Goal: Task Accomplishment & Management: Manage account settings

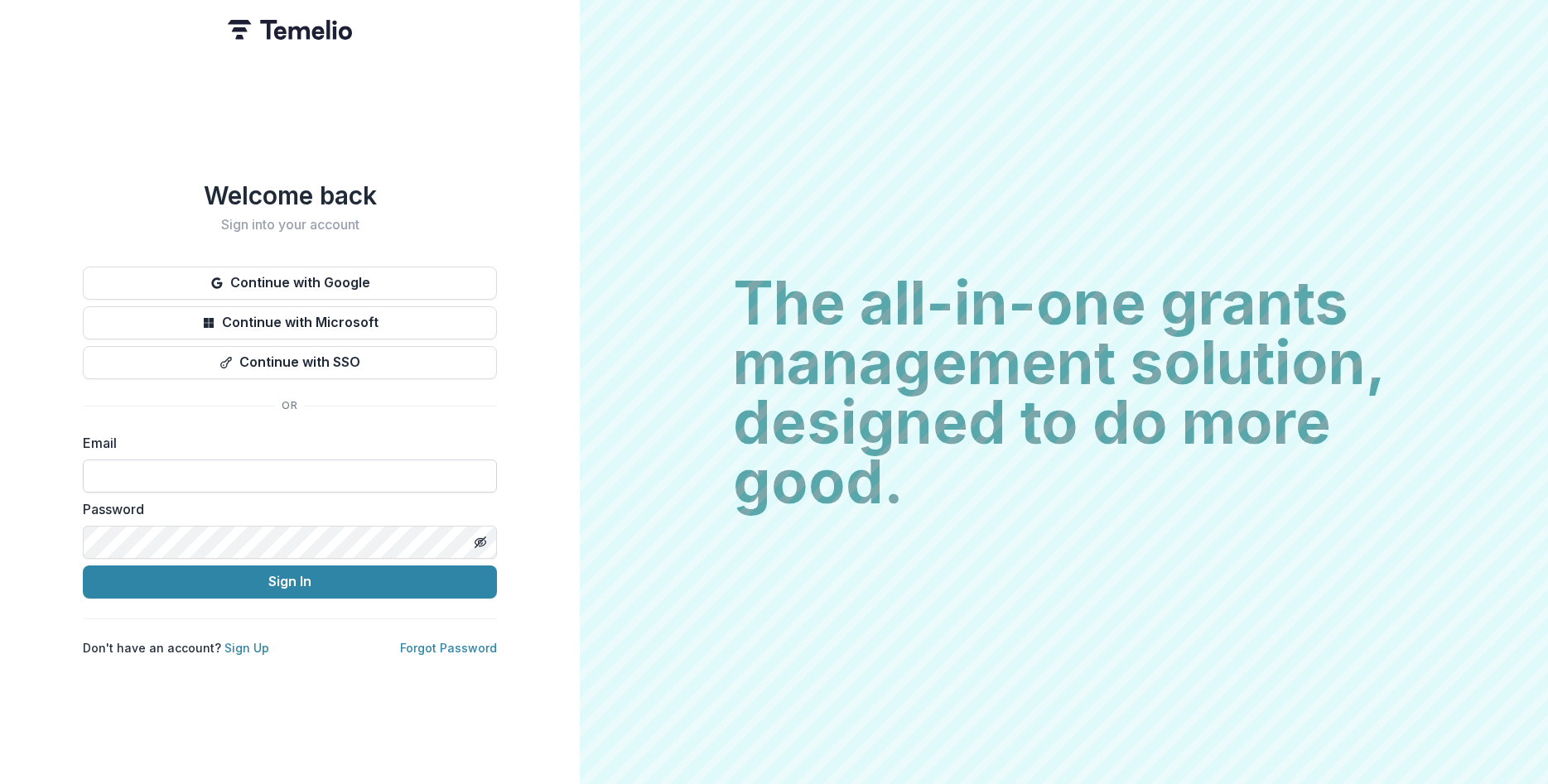
click at [111, 468] on input at bounding box center [290, 475] width 414 height 33
type input "**********"
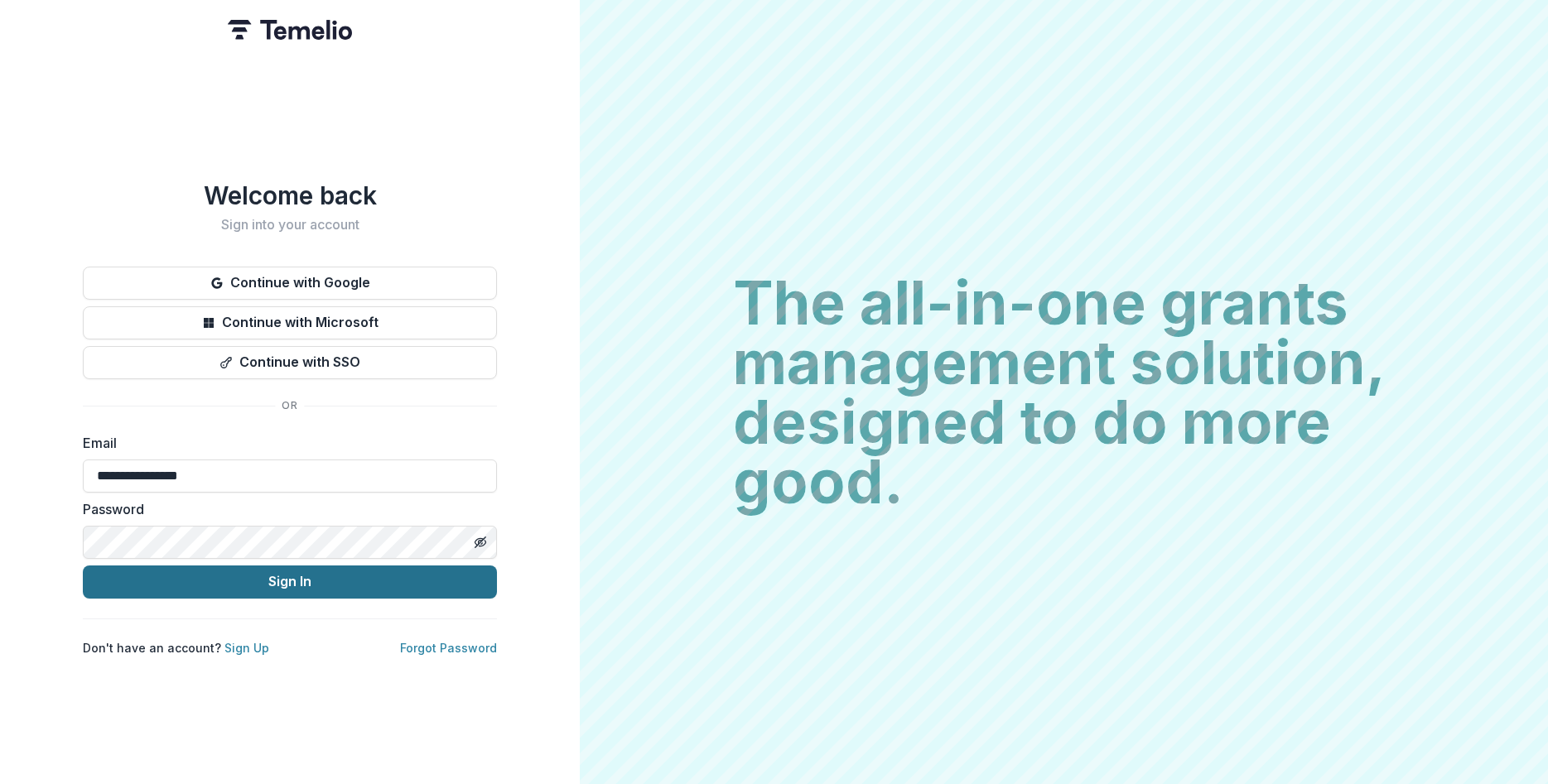
click at [280, 579] on button "Sign In" at bounding box center [290, 582] width 414 height 33
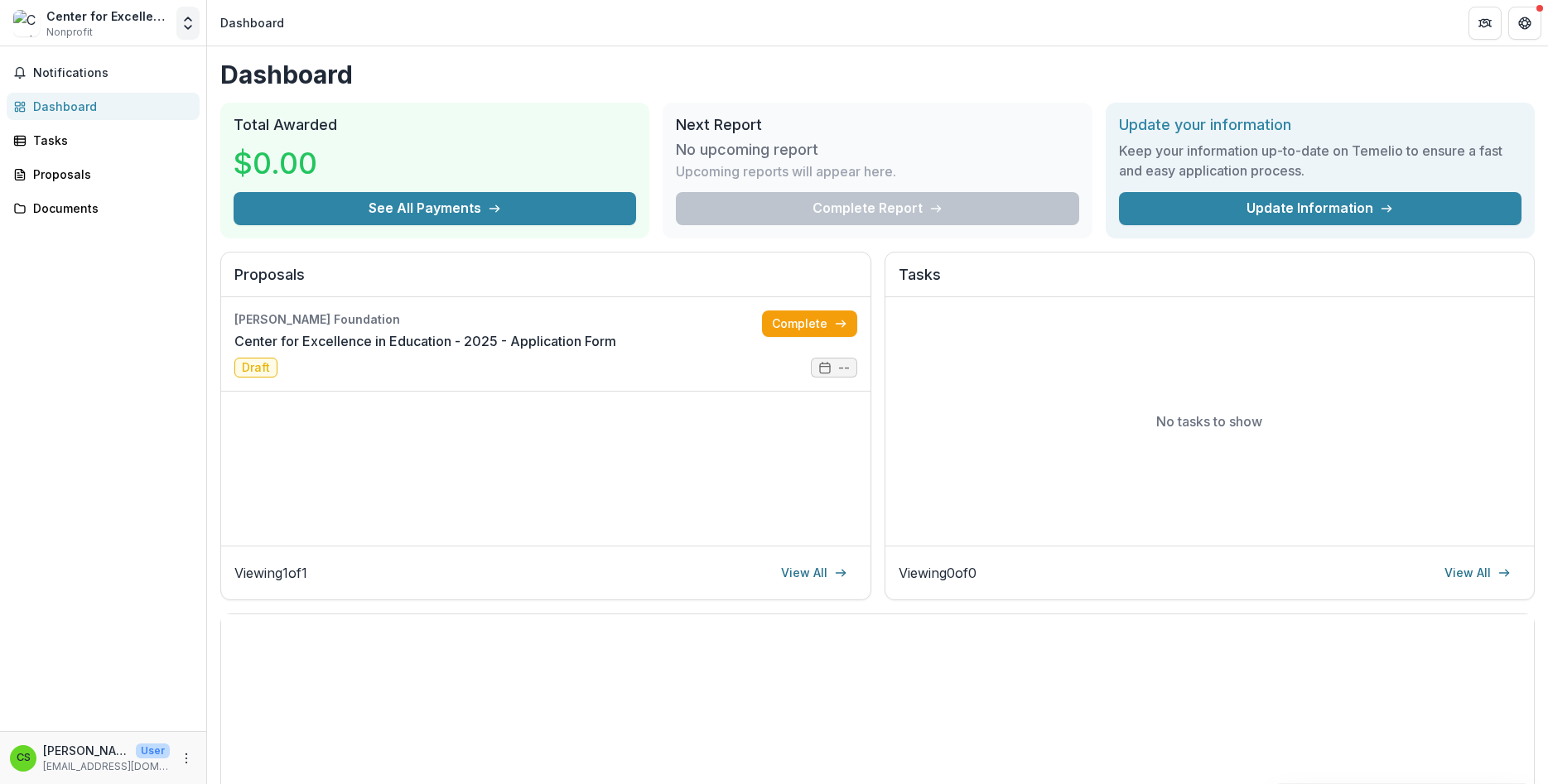
click at [185, 29] on icon "Open entity switcher" at bounding box center [188, 23] width 16 height 16
click at [79, 17] on div "Center for Excellence in Education" at bounding box center [109, 16] width 124 height 17
click at [29, 26] on img at bounding box center [27, 23] width 27 height 27
click at [1263, 212] on link "Update Information" at bounding box center [1319, 209] width 402 height 33
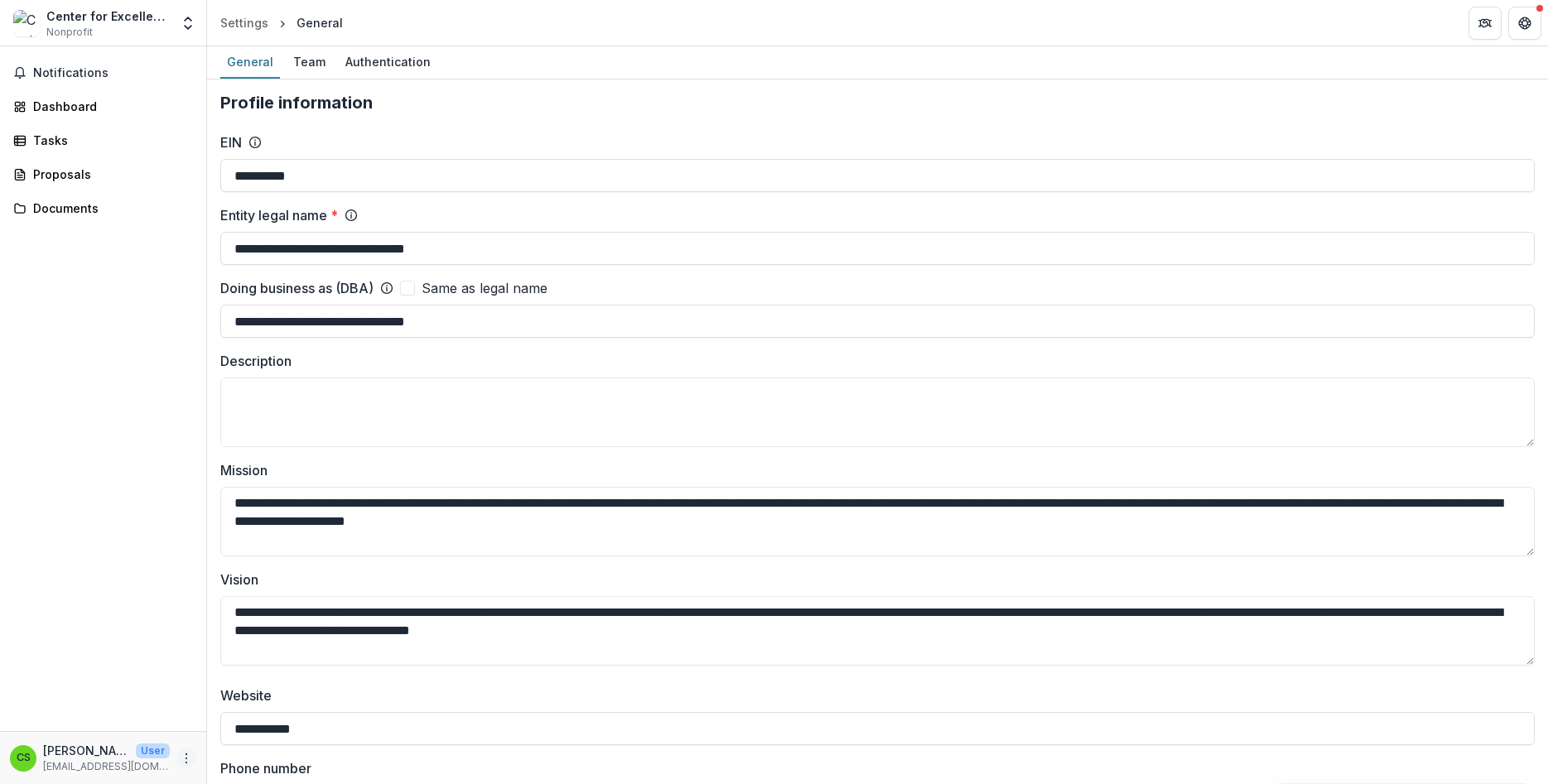
click at [186, 759] on icon "More" at bounding box center [187, 758] width 13 height 13
click at [246, 750] on button "Logout" at bounding box center [295, 751] width 177 height 28
